Goal: Navigation & Orientation: Find specific page/section

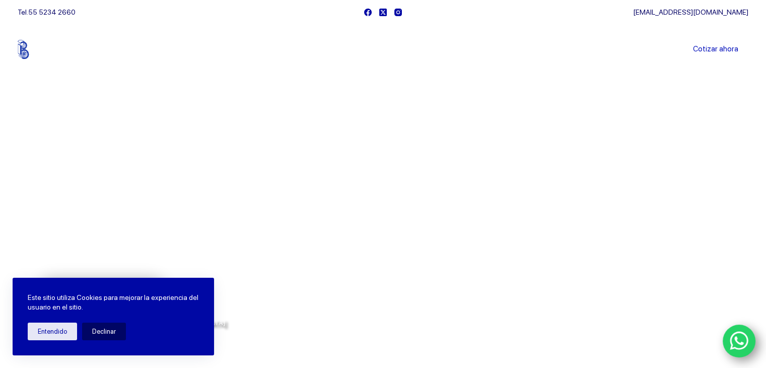
click at [742, 342] on icon "WhatsApp" at bounding box center [739, 340] width 19 height 19
click at [718, 46] on link "Cotizar ahora" at bounding box center [715, 49] width 65 height 20
click at [725, 41] on link "Cotizar ahora" at bounding box center [715, 49] width 65 height 20
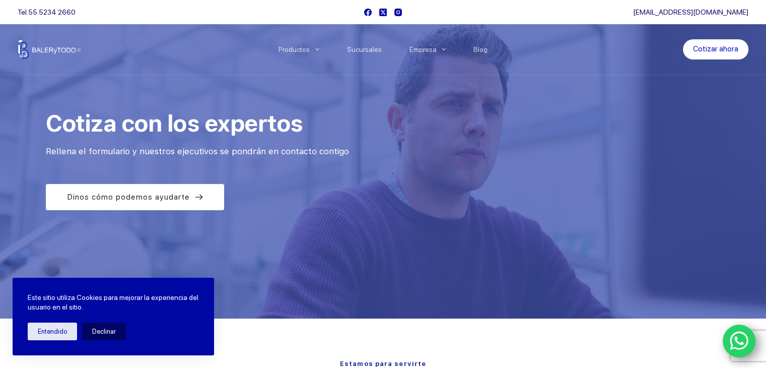
click at [61, 50] on img at bounding box center [49, 49] width 63 height 19
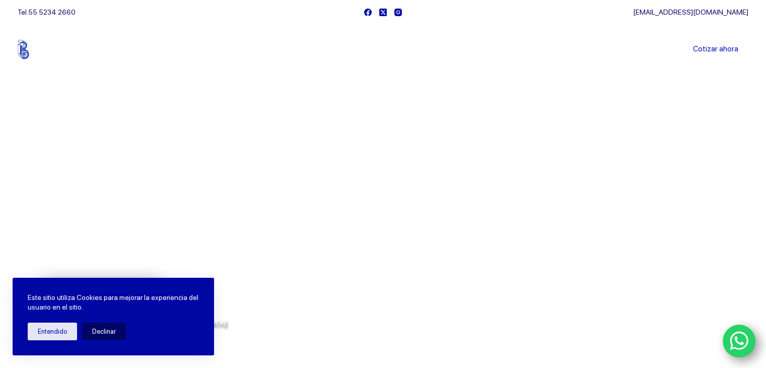
click at [375, 49] on link "Sucursales" at bounding box center [364, 49] width 62 height 0
